Goal: Task Accomplishment & Management: Manage account settings

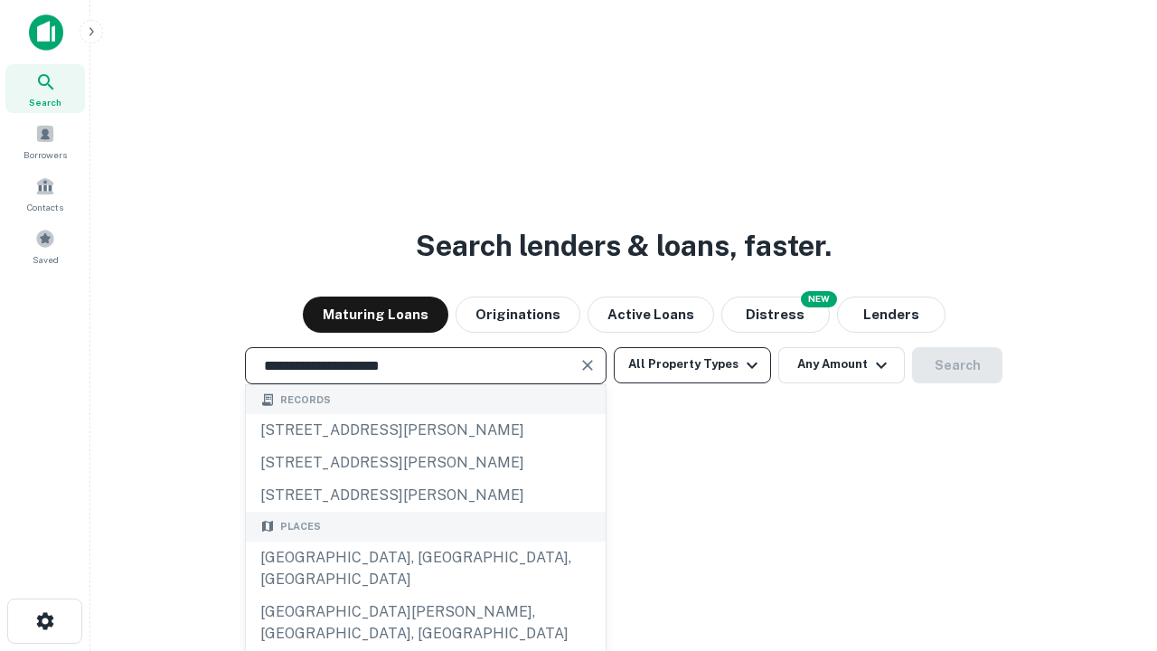
click at [425, 596] on div "[GEOGRAPHIC_DATA], [GEOGRAPHIC_DATA], [GEOGRAPHIC_DATA]" at bounding box center [426, 569] width 360 height 54
click at [693, 364] on button "All Property Types" at bounding box center [692, 365] width 157 height 36
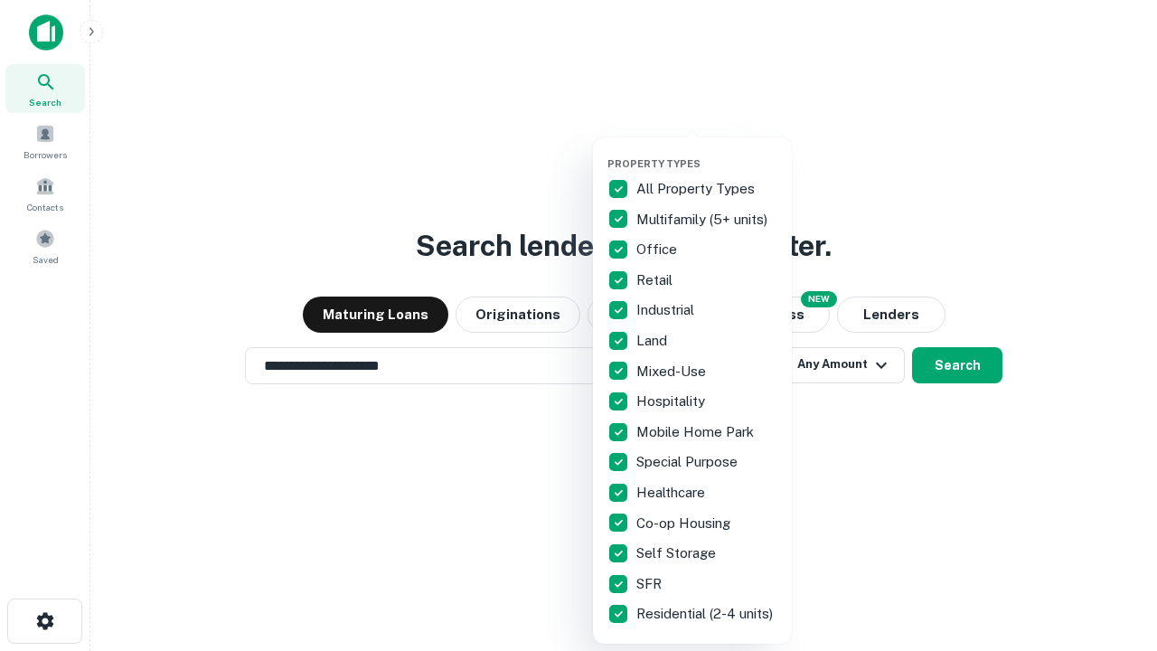
type input "**********"
click at [707, 152] on button "button" at bounding box center [707, 152] width 199 height 1
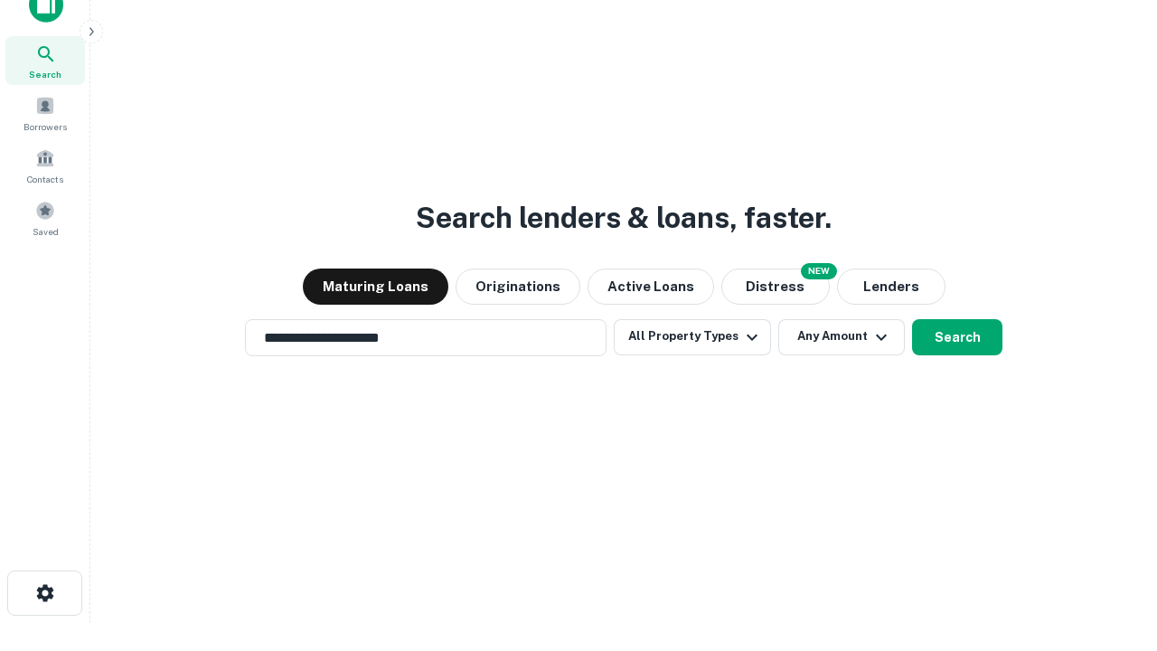
scroll to position [11, 218]
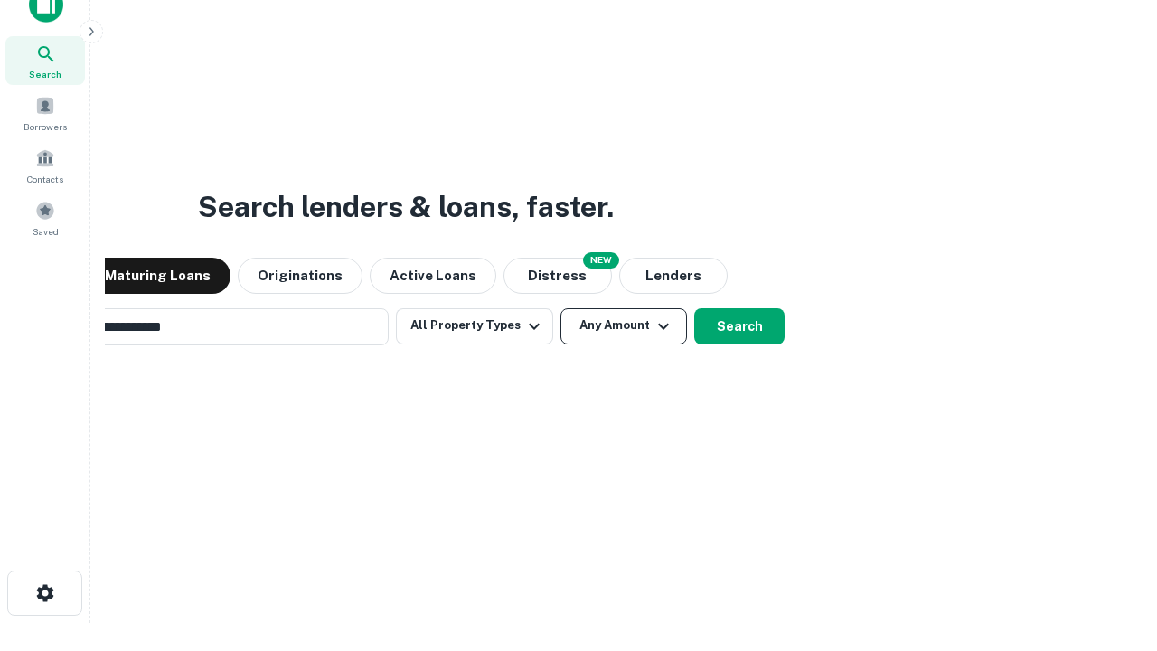
click at [561, 308] on button "Any Amount" at bounding box center [624, 326] width 127 height 36
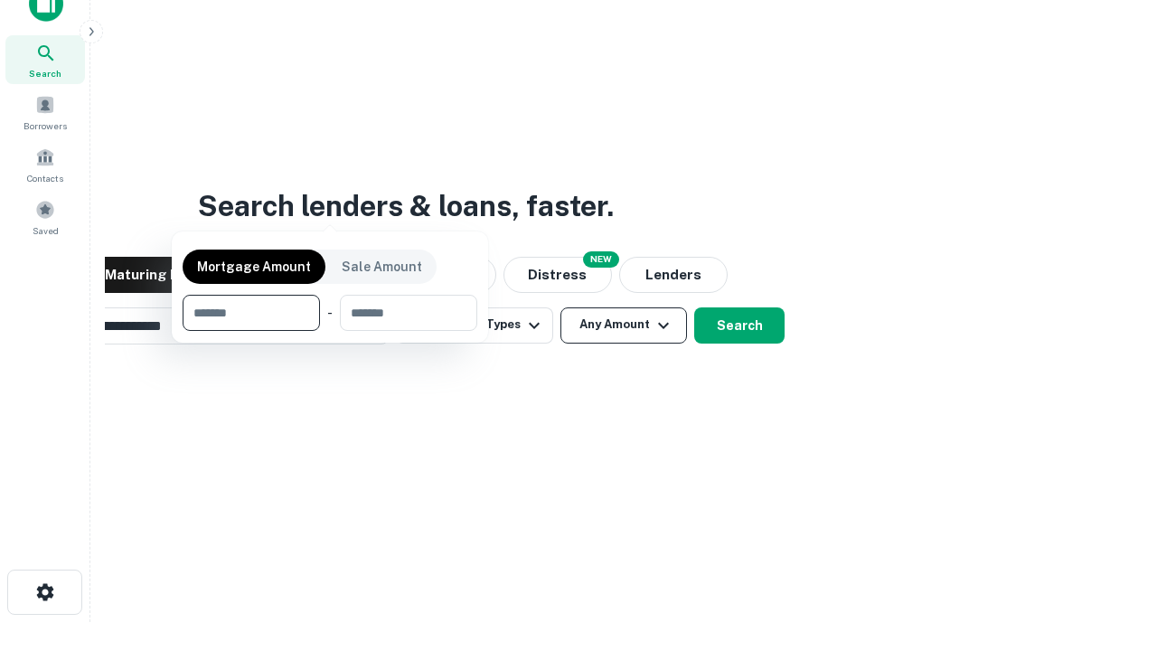
scroll to position [130, 512]
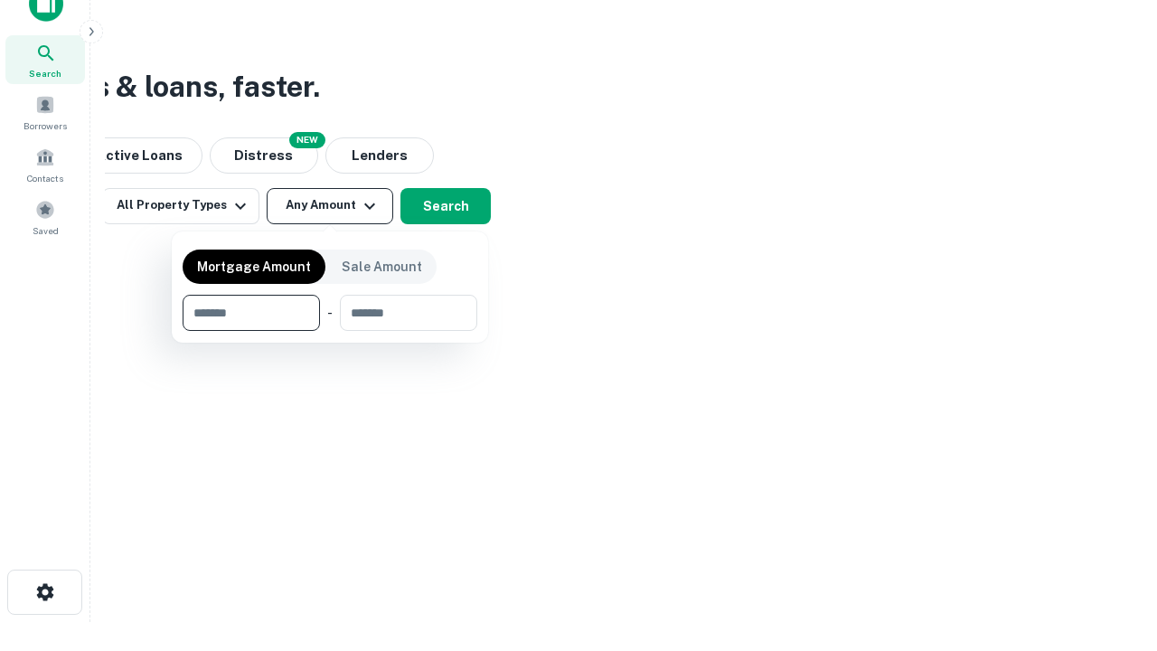
type input "*******"
click at [330, 331] on button "button" at bounding box center [330, 331] width 295 height 1
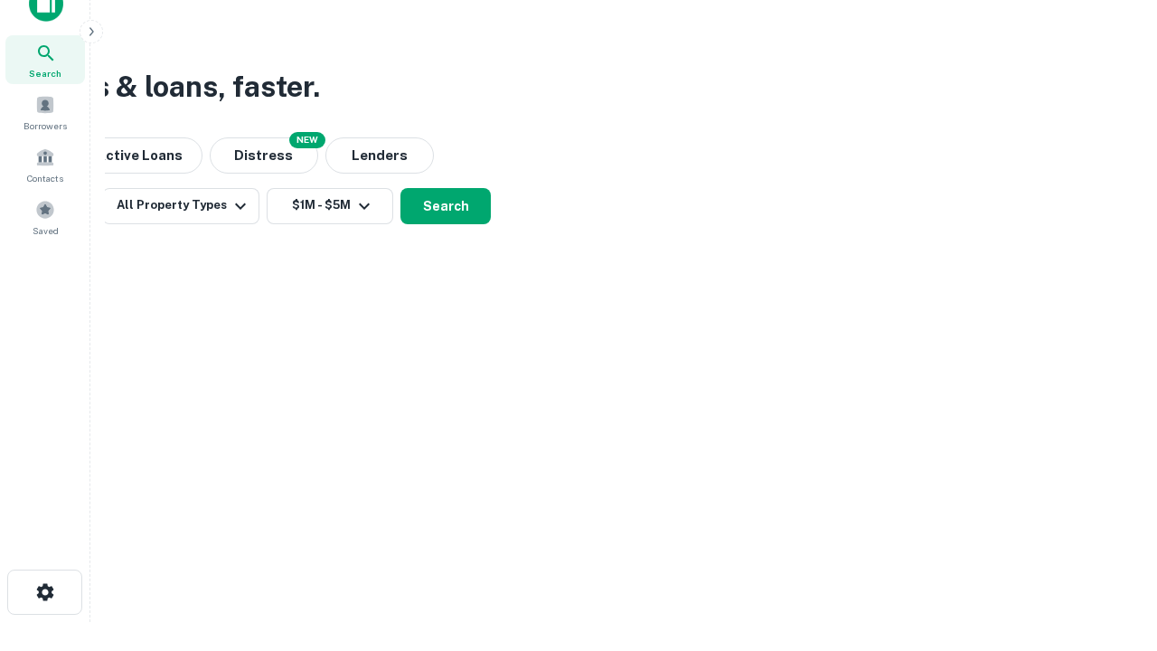
scroll to position [11, 334]
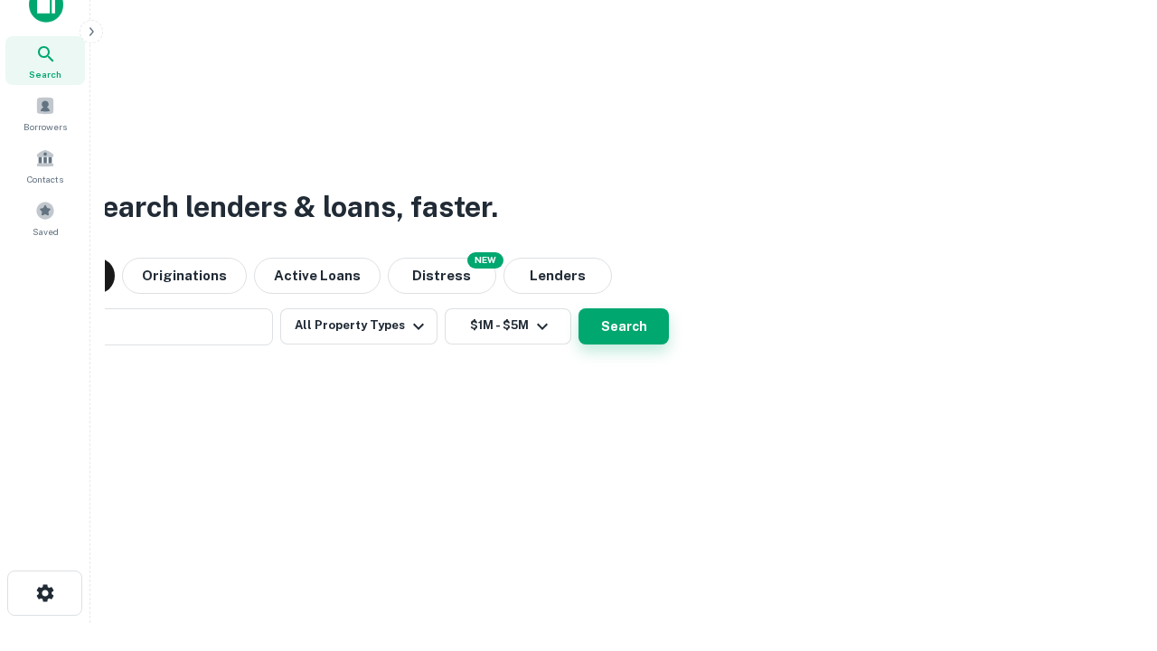
click at [579, 308] on button "Search" at bounding box center [624, 326] width 90 height 36
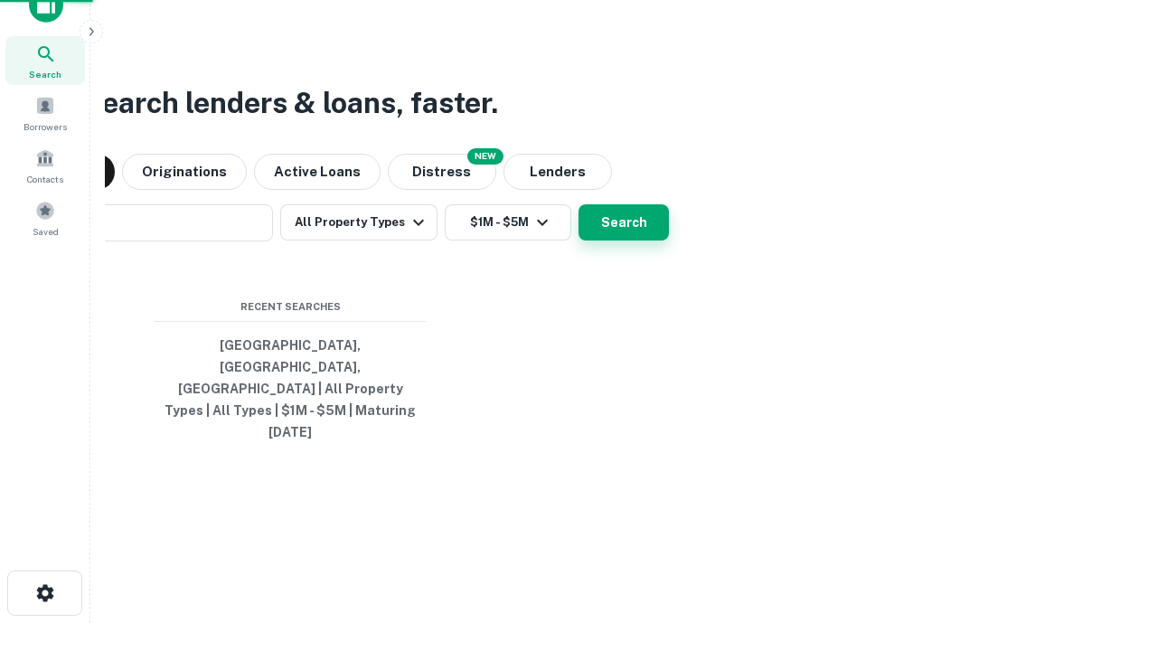
scroll to position [48, 512]
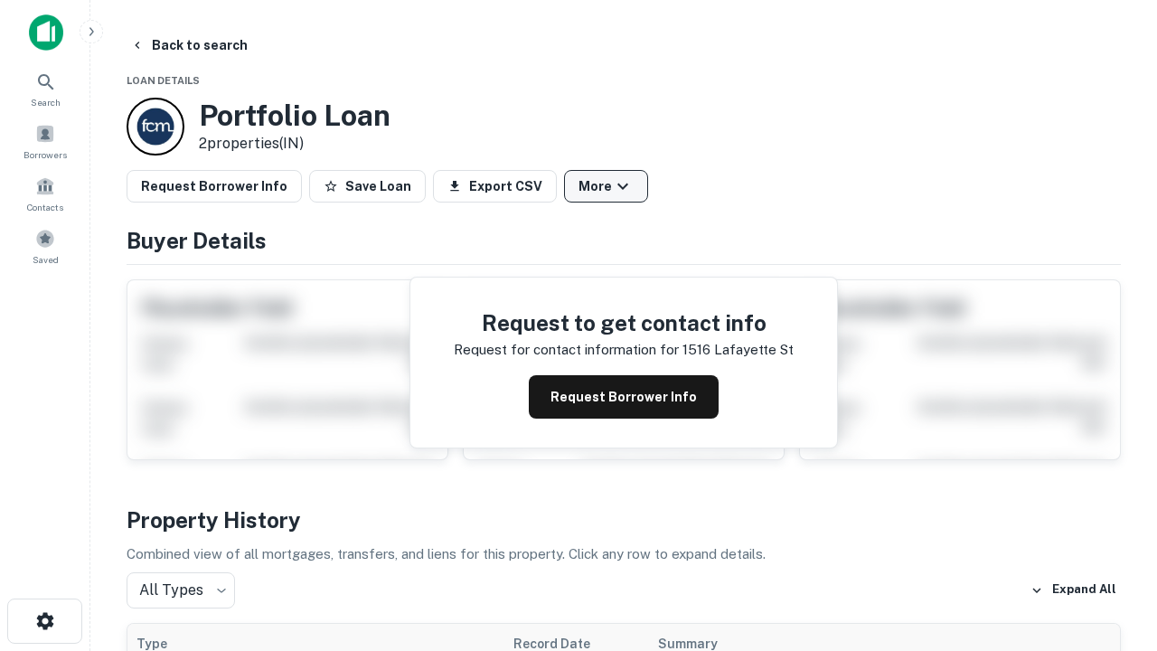
click at [606, 186] on button "More" at bounding box center [606, 186] width 84 height 33
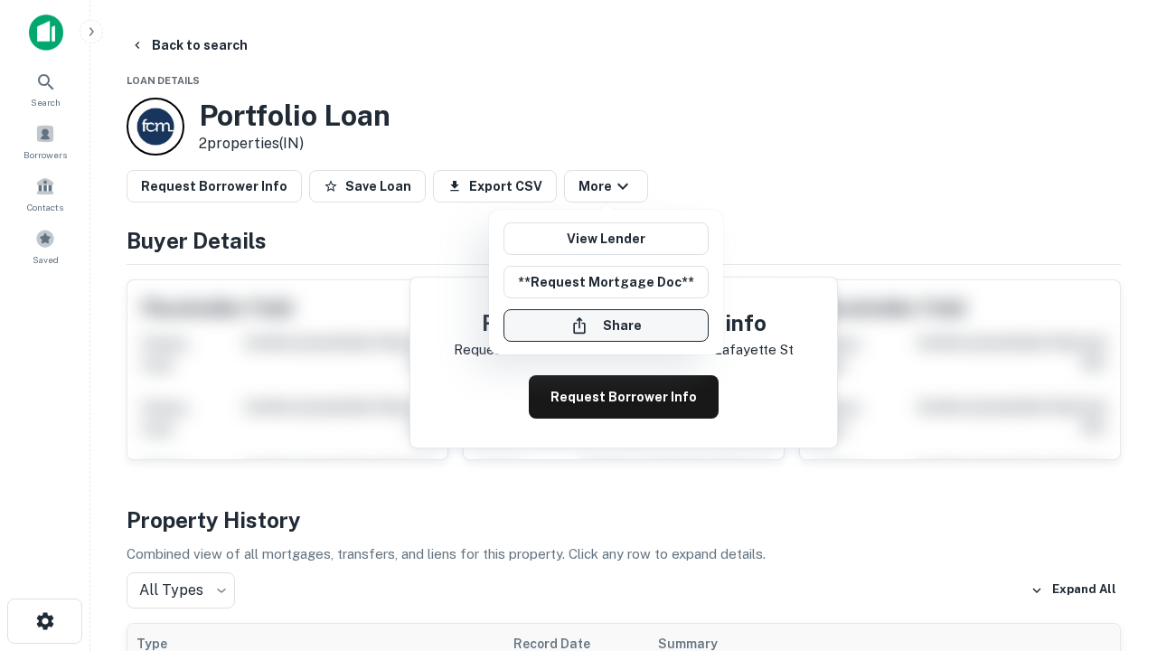
click at [606, 325] on button "Share" at bounding box center [606, 325] width 205 height 33
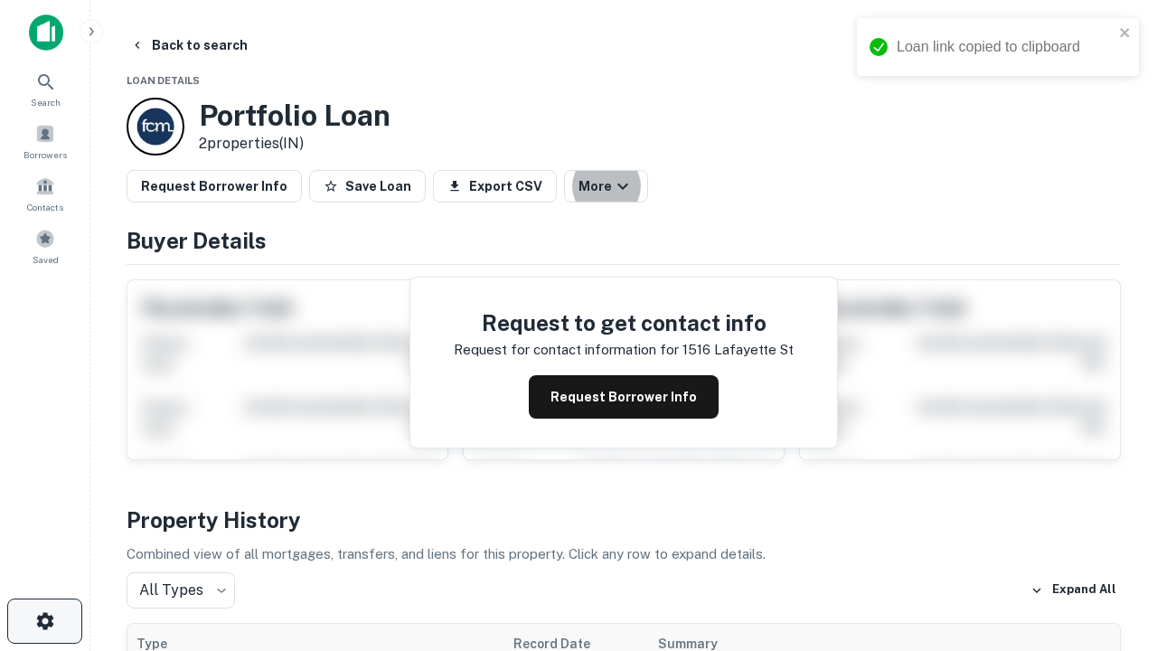
click at [44, 621] on icon "button" at bounding box center [45, 621] width 22 height 22
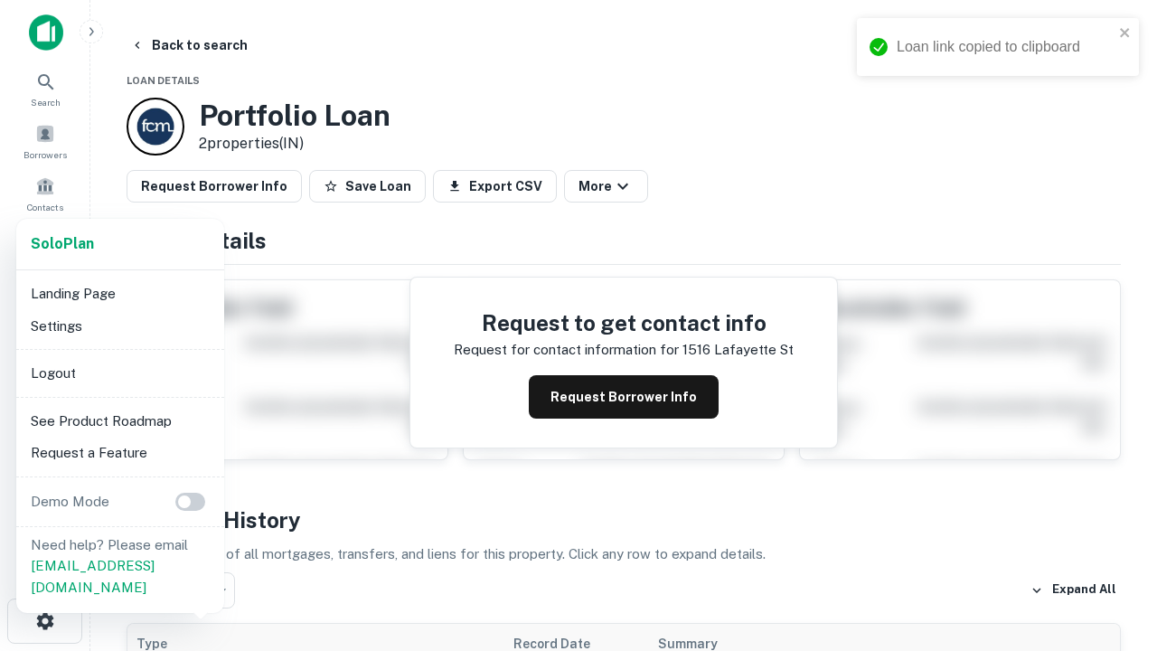
click at [119, 372] on li "Logout" at bounding box center [120, 373] width 193 height 33
